Goal: Task Accomplishment & Management: Manage account settings

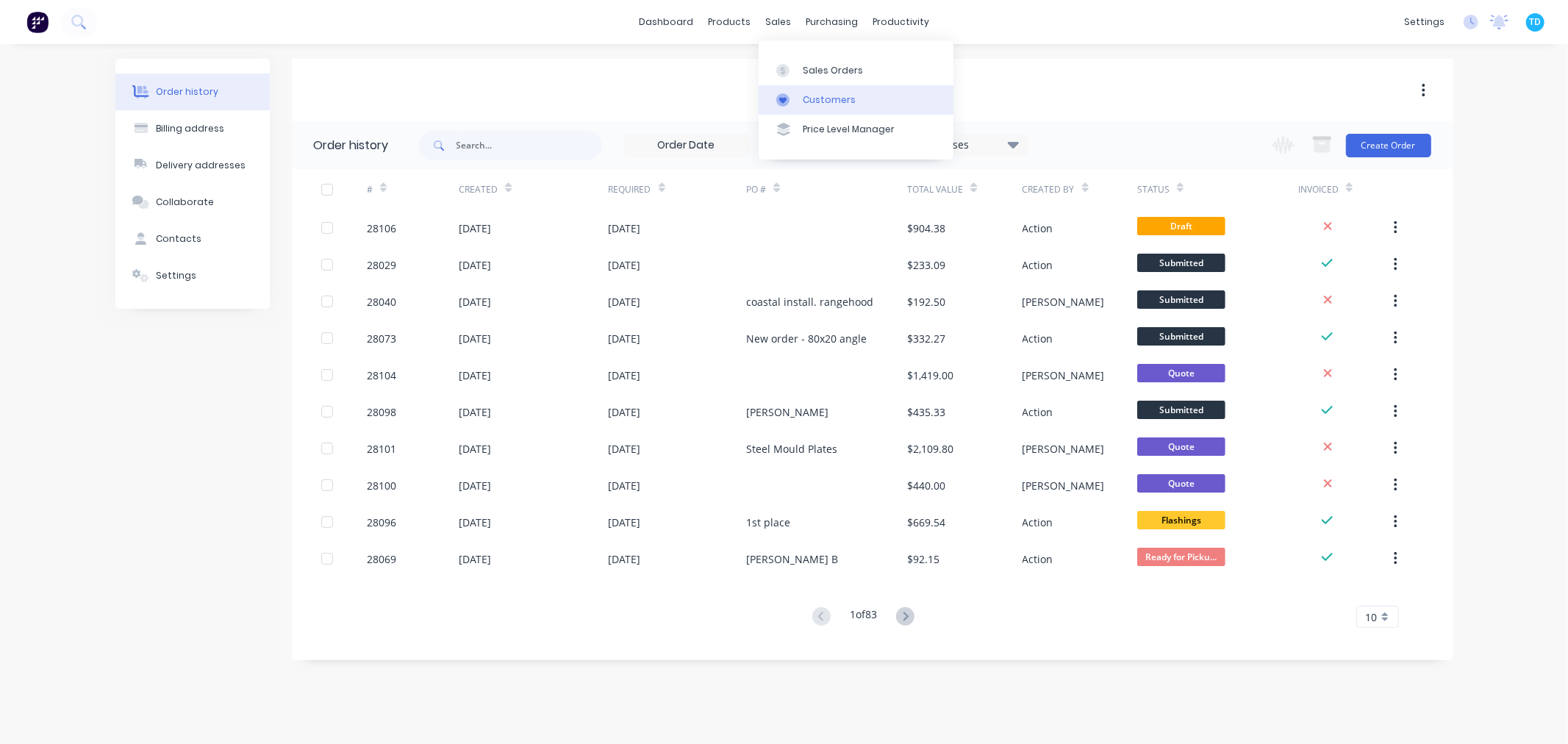
click at [827, 100] on div "Customers" at bounding box center [829, 100] width 53 height 13
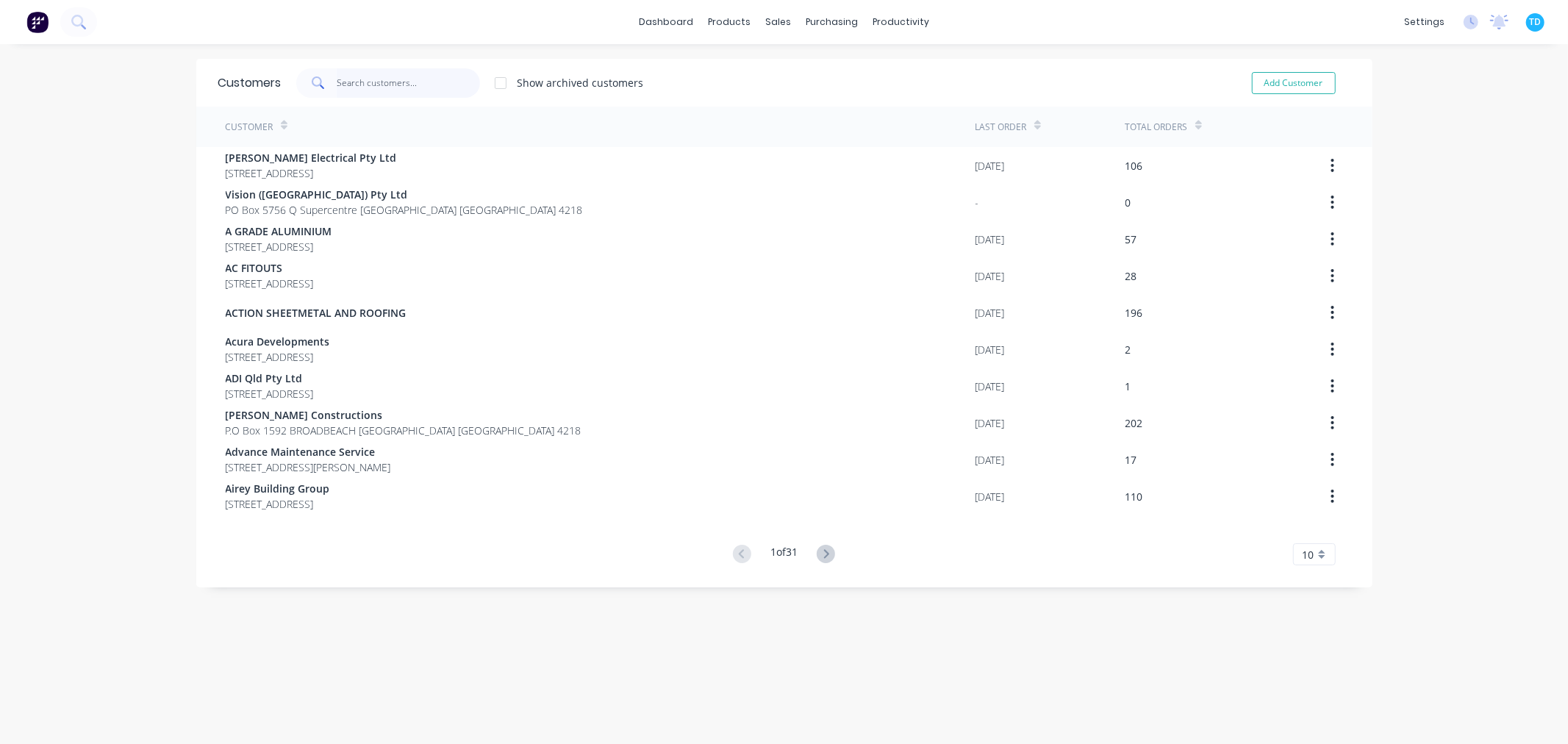
click at [371, 76] on input "text" at bounding box center [408, 83] width 144 height 29
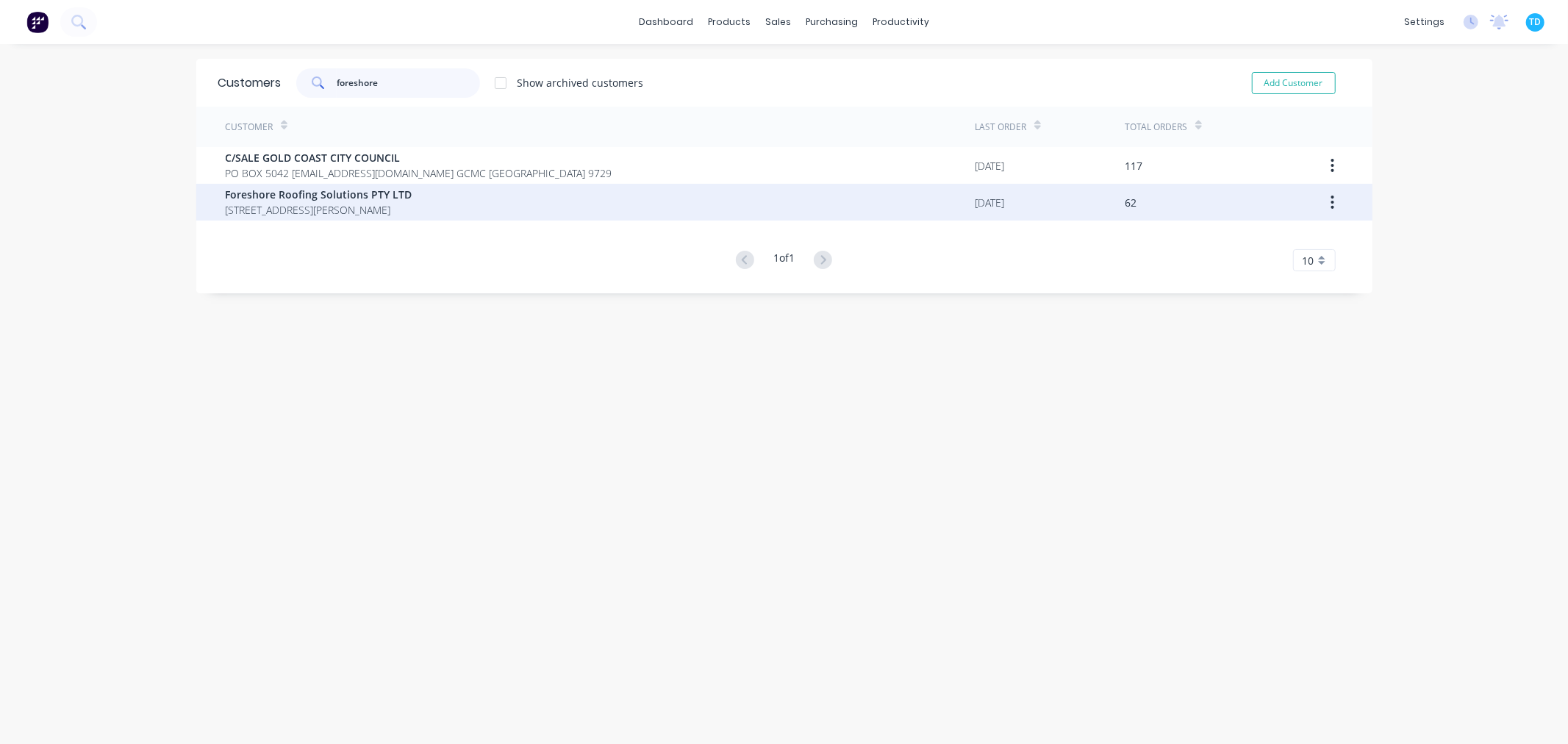
type input "foreshore"
click at [383, 203] on span "34 Glenferrie Dr Robina Queensland Australia 4226" at bounding box center [319, 210] width 187 height 15
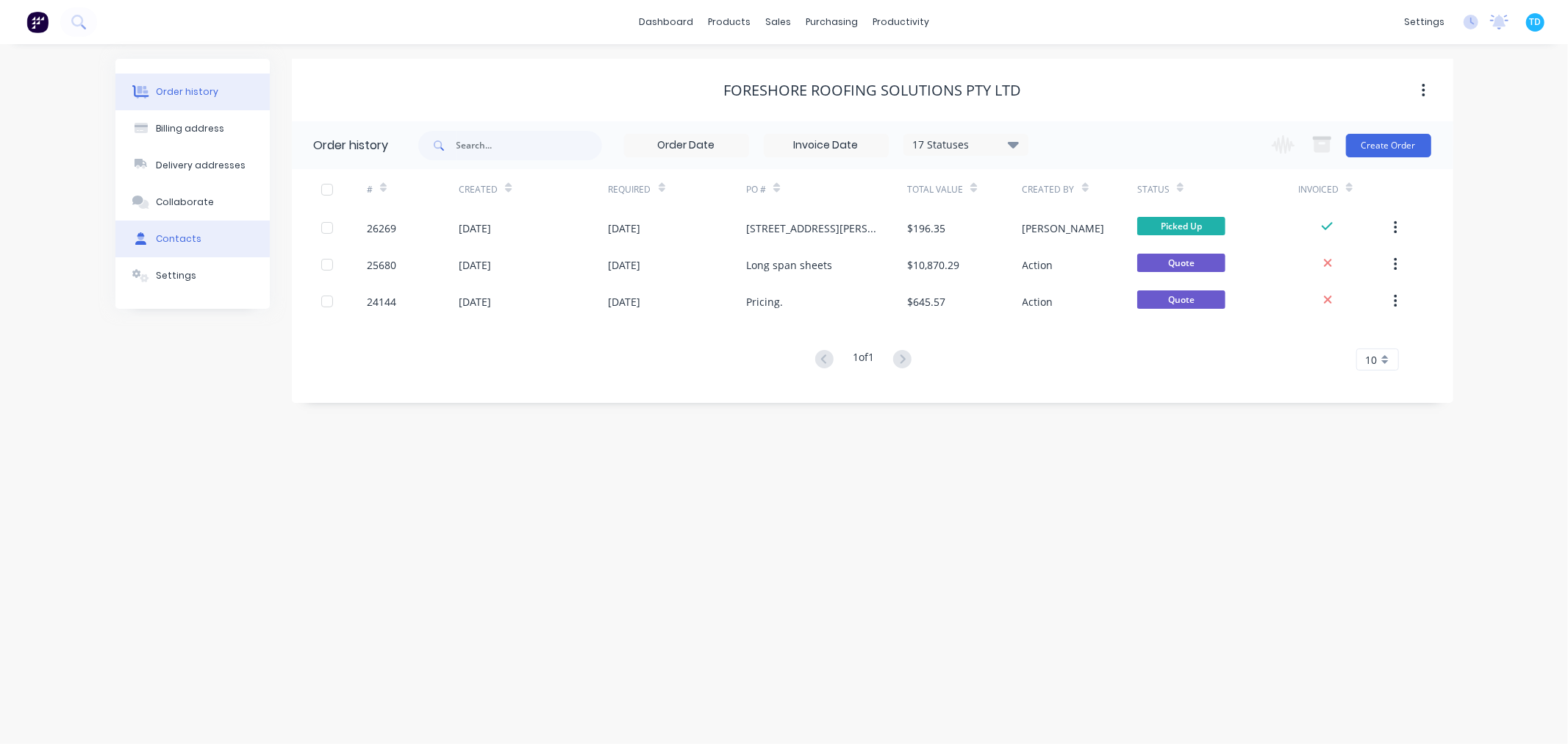
click at [193, 244] on div "Contacts" at bounding box center [178, 238] width 46 height 13
select select "AU"
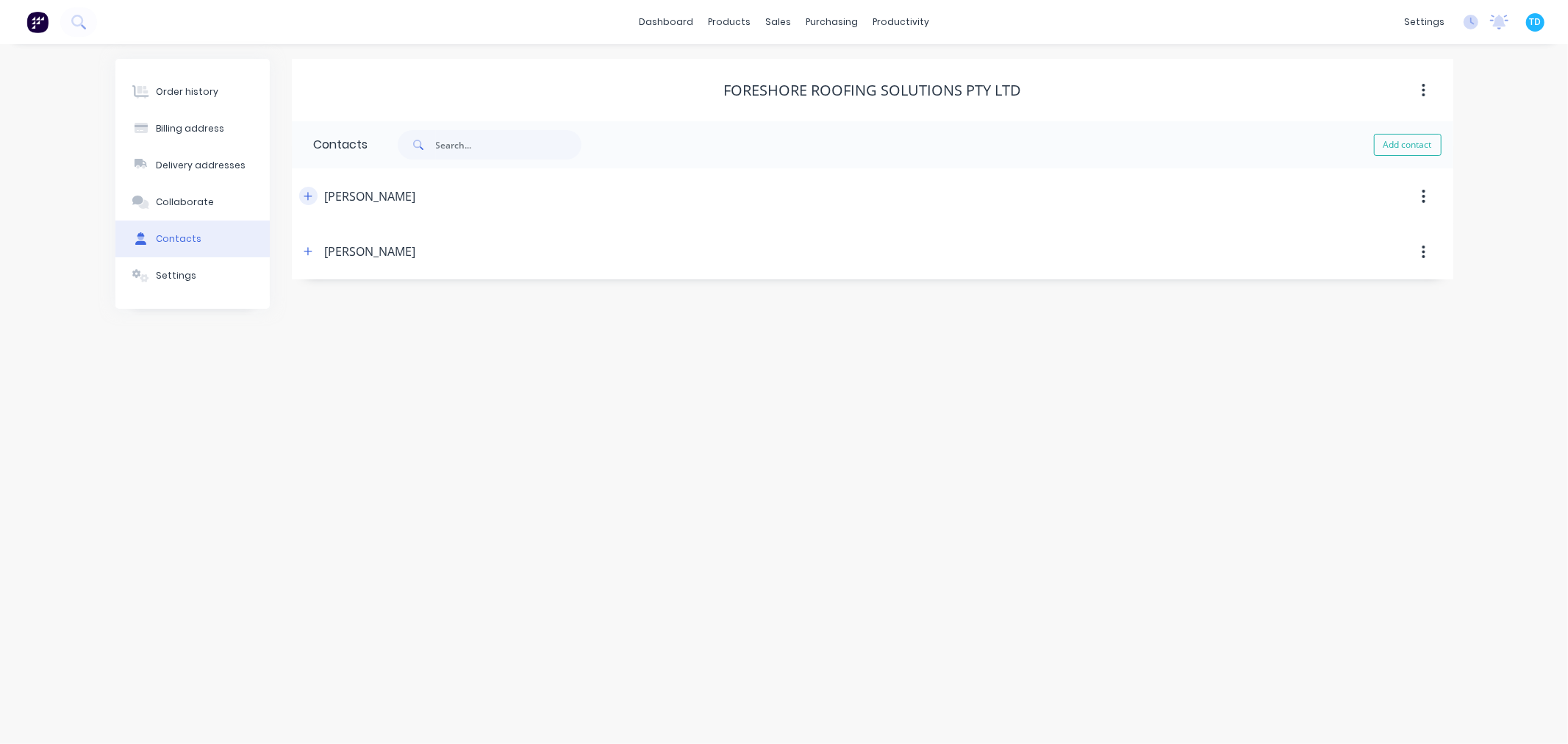
click at [304, 198] on icon "button" at bounding box center [307, 196] width 8 height 10
